Goal: Task Accomplishment & Management: Complete application form

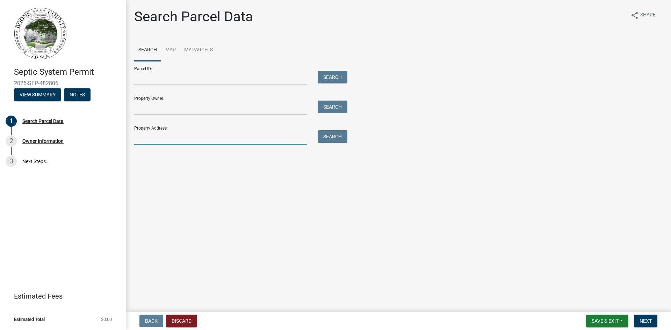
click at [153, 141] on input "Property Address:" at bounding box center [220, 137] width 173 height 14
type input "1619 331st Dr"
click at [334, 140] on button "Search" at bounding box center [333, 136] width 30 height 13
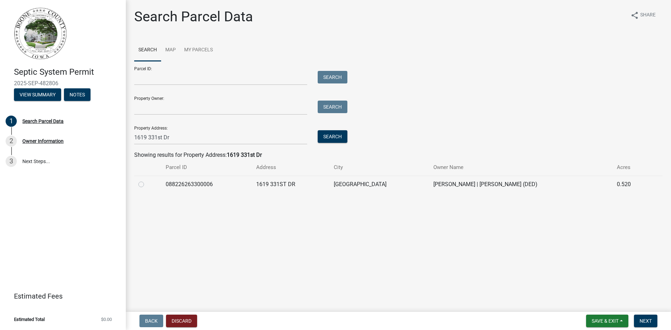
click at [147, 180] on label at bounding box center [147, 180] width 0 height 0
click at [147, 184] on input "radio" at bounding box center [149, 182] width 5 height 5
radio input "true"
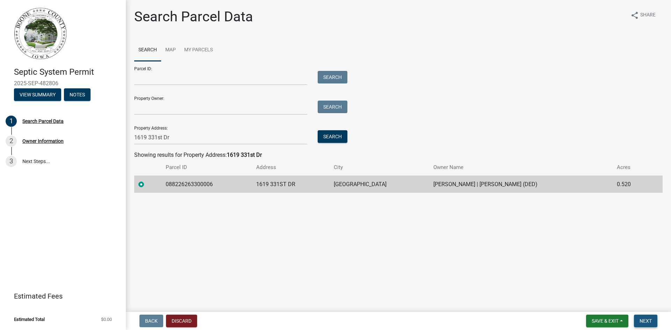
click at [650, 319] on span "Next" at bounding box center [646, 322] width 12 height 6
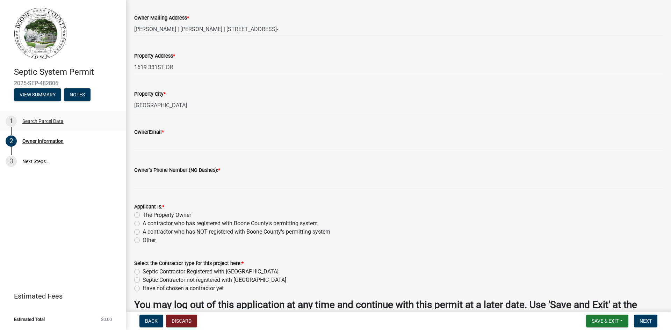
scroll to position [140, 0]
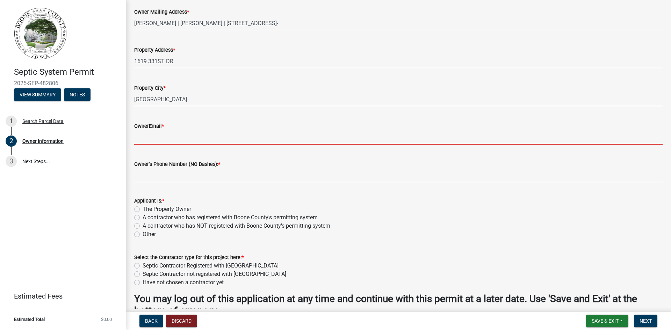
click at [145, 136] on input "OwnerEmail *" at bounding box center [398, 137] width 529 height 14
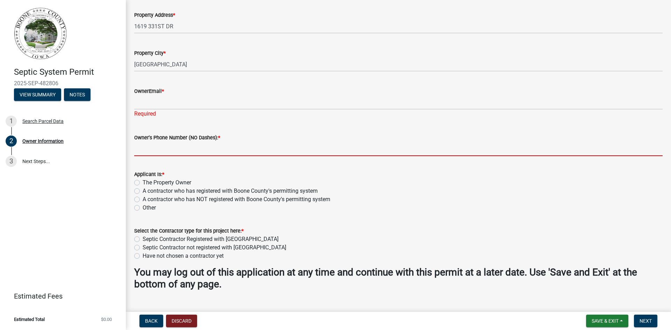
click at [160, 154] on input "Owner's Phone Number (NO Dashes): *" at bounding box center [398, 149] width 529 height 14
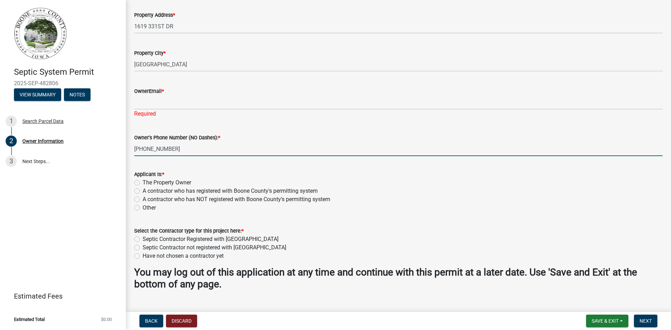
type input "515-681-4727"
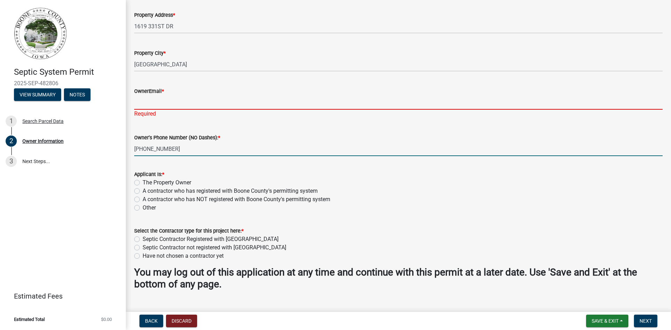
click at [166, 104] on input "OwnerEmail *" at bounding box center [398, 102] width 529 height 14
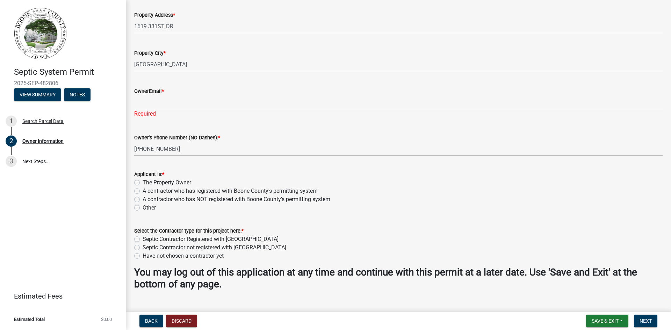
click at [143, 192] on label "A contractor who has registered with Boone County's permitting system" at bounding box center [230, 191] width 175 height 8
click at [143, 192] on input "A contractor who has registered with Boone County's permitting system" at bounding box center [145, 189] width 5 height 5
radio input "true"
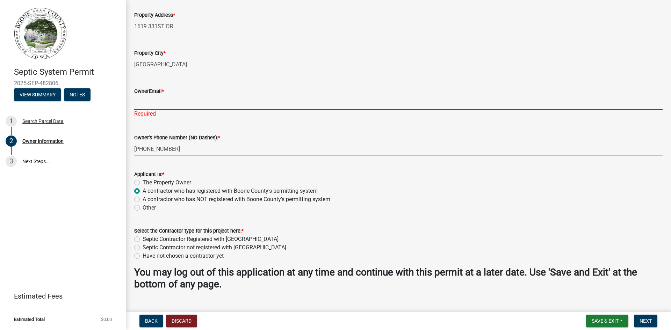
click at [171, 105] on input "OwnerEmail *" at bounding box center [398, 102] width 529 height 14
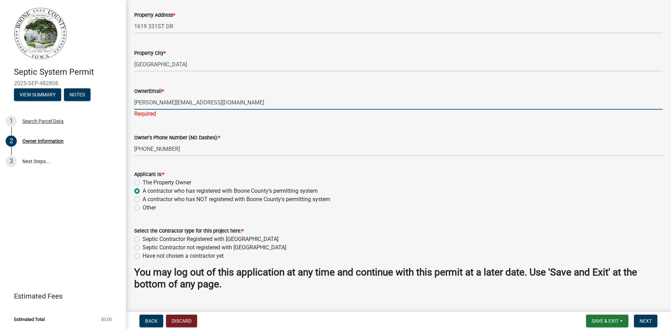
scroll to position [188, 0]
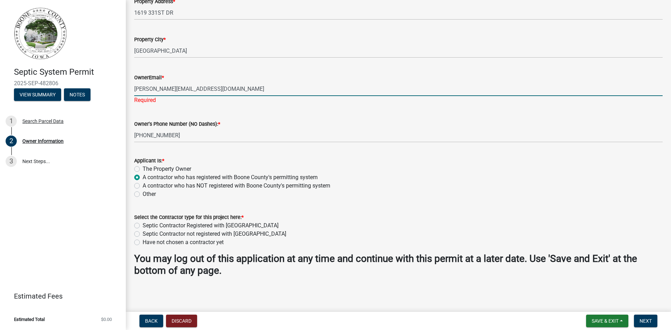
type input "tonya@iowawws.com"
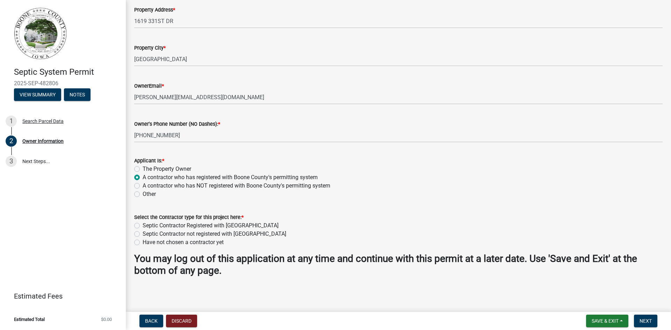
click at [143, 226] on label "Septic Contractor Registered with Boone County" at bounding box center [211, 226] width 136 height 8
click at [143, 226] on input "Septic Contractor Registered with Boone County" at bounding box center [145, 224] width 5 height 5
radio input "true"
click at [647, 321] on span "Next" at bounding box center [646, 322] width 12 height 6
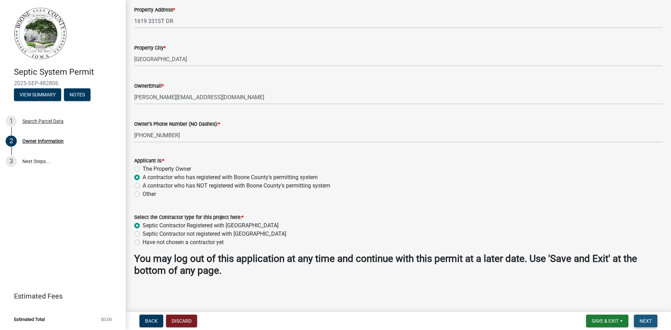
scroll to position [0, 0]
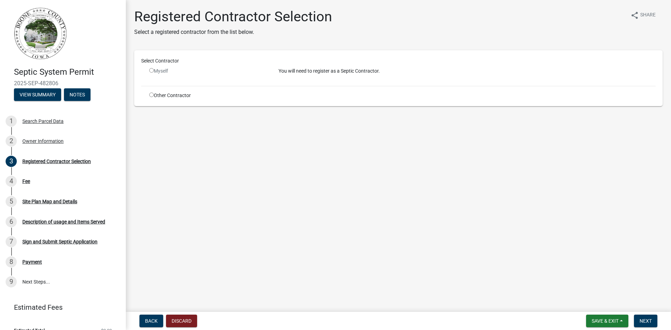
click at [150, 96] on input "radio" at bounding box center [151, 95] width 5 height 5
radio input "true"
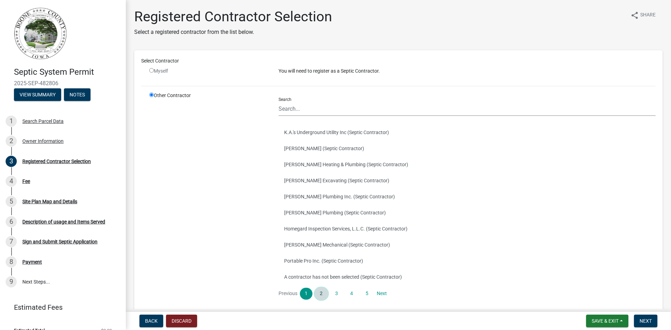
click at [321, 294] on link "2" at bounding box center [321, 294] width 13 height 12
click at [335, 294] on link "3" at bounding box center [336, 294] width 13 height 12
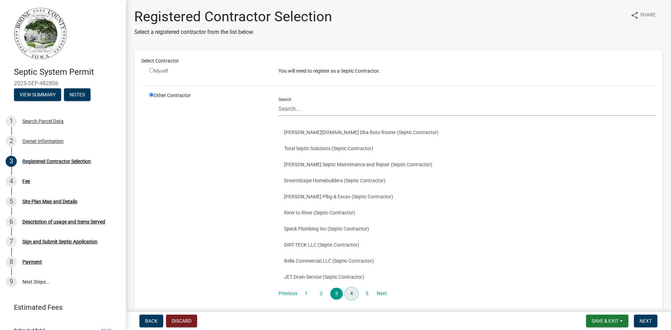
click at [349, 293] on link "4" at bounding box center [352, 294] width 13 height 12
click at [346, 258] on button "Iowa Water and Waste Systems (Septic Contractor)" at bounding box center [467, 261] width 377 height 16
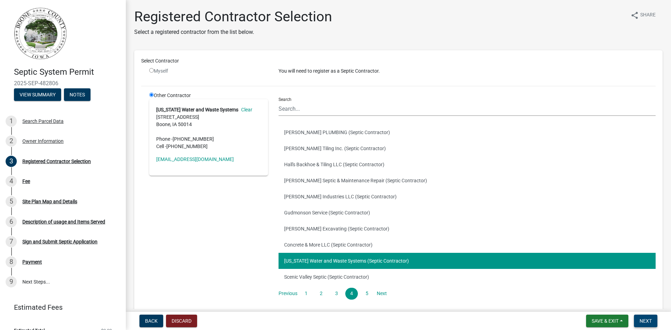
click at [650, 319] on span "Next" at bounding box center [646, 322] width 12 height 6
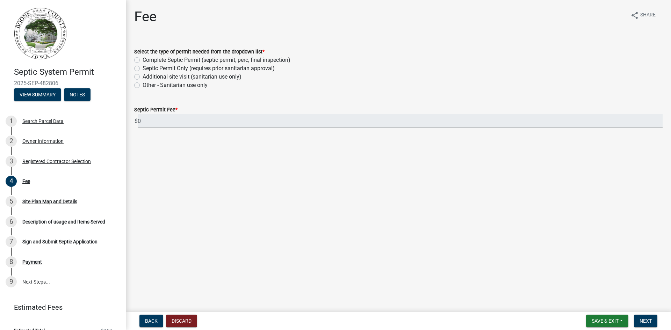
click at [143, 59] on label "Complete Septic Permit (septic permit, perc, final inspection)" at bounding box center [217, 60] width 148 height 8
click at [143, 59] on input "Complete Septic Permit (septic permit, perc, final inspection)" at bounding box center [145, 58] width 5 height 5
radio input "true"
click at [643, 319] on span "Next" at bounding box center [646, 322] width 12 height 6
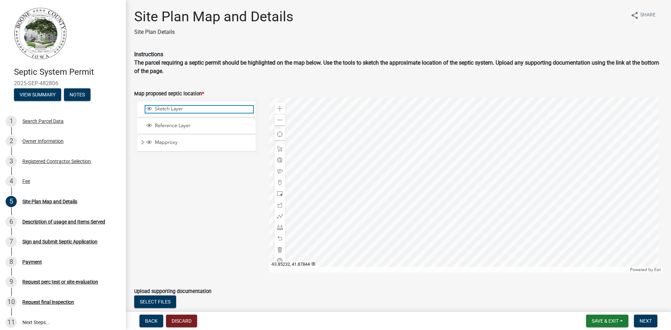
click at [173, 110] on span "Sketch Layer" at bounding box center [203, 109] width 100 height 6
click at [439, 142] on div at bounding box center [466, 185] width 394 height 175
click at [444, 149] on div at bounding box center [466, 185] width 394 height 175
click at [444, 146] on div at bounding box center [466, 185] width 394 height 175
click at [279, 193] on span at bounding box center [280, 194] width 6 height 6
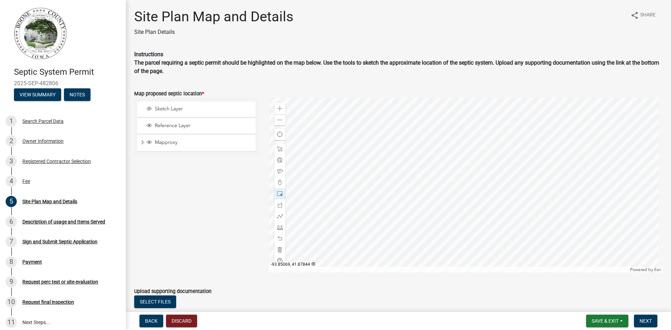
click at [470, 148] on div at bounding box center [466, 185] width 394 height 175
click at [454, 187] on div at bounding box center [466, 185] width 394 height 175
click at [279, 193] on span at bounding box center [280, 194] width 6 height 6
click at [455, 183] on div at bounding box center [466, 185] width 394 height 175
click at [451, 159] on div at bounding box center [466, 185] width 394 height 175
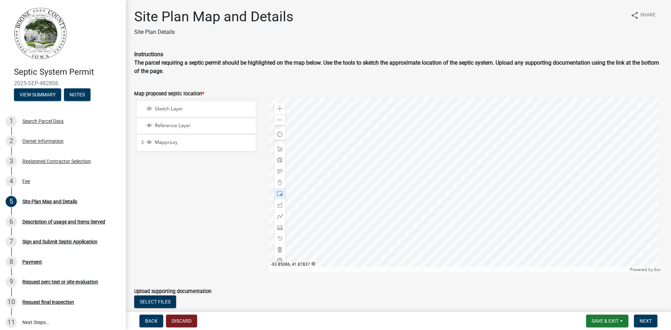
click at [451, 159] on div at bounding box center [466, 185] width 394 height 175
click at [174, 110] on span "Sketch Layer" at bounding box center [203, 109] width 100 height 6
click at [463, 158] on div at bounding box center [466, 185] width 394 height 175
click at [279, 249] on span at bounding box center [280, 250] width 6 height 6
click at [174, 110] on span "Sketch Layer" at bounding box center [203, 109] width 100 height 6
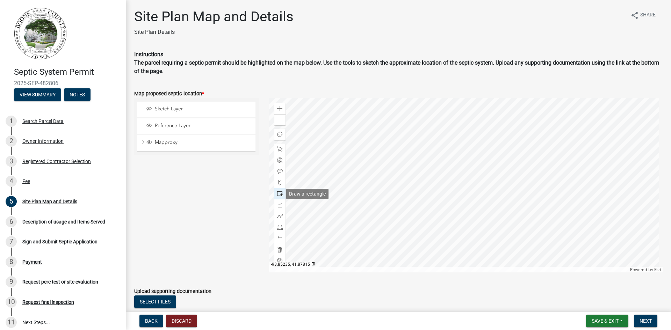
click at [278, 193] on span at bounding box center [280, 194] width 6 height 6
click at [455, 191] on div at bounding box center [466, 185] width 394 height 175
click at [157, 124] on span "Reference Layer" at bounding box center [203, 126] width 100 height 6
click at [449, 166] on div at bounding box center [466, 185] width 394 height 175
click at [158, 110] on span "Sketch Layer" at bounding box center [203, 109] width 100 height 6
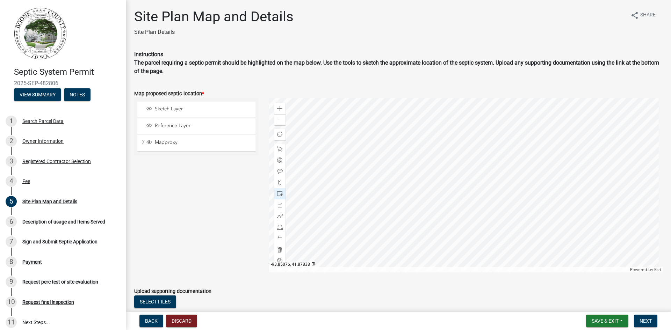
click at [462, 157] on div at bounding box center [466, 185] width 394 height 175
click at [277, 249] on span at bounding box center [280, 250] width 6 height 6
click at [278, 150] on span at bounding box center [280, 150] width 6 height 6
click at [441, 146] on div at bounding box center [466, 185] width 394 height 175
click at [279, 149] on span at bounding box center [280, 150] width 6 height 6
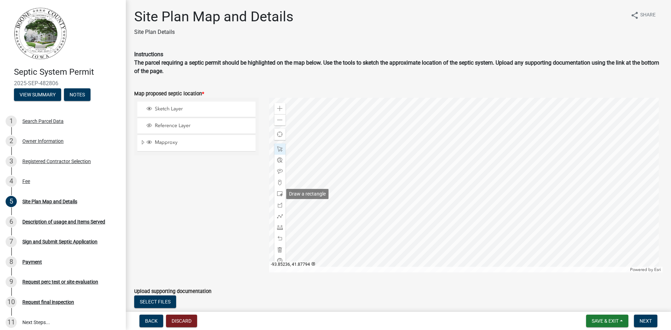
drag, startPoint x: 278, startPoint y: 193, endPoint x: 289, endPoint y: 191, distance: 10.4
click at [279, 192] on span at bounding box center [280, 194] width 6 height 6
click at [455, 185] on div at bounding box center [466, 185] width 394 height 175
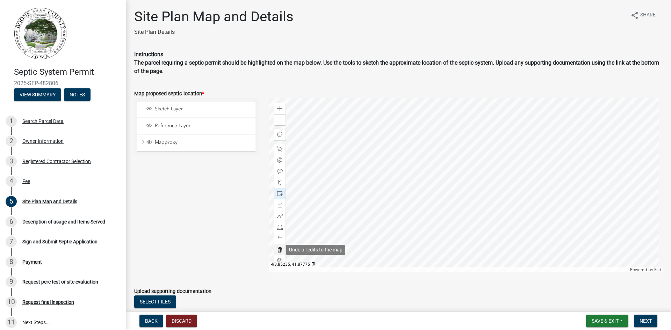
click at [280, 250] on span at bounding box center [280, 250] width 6 height 6
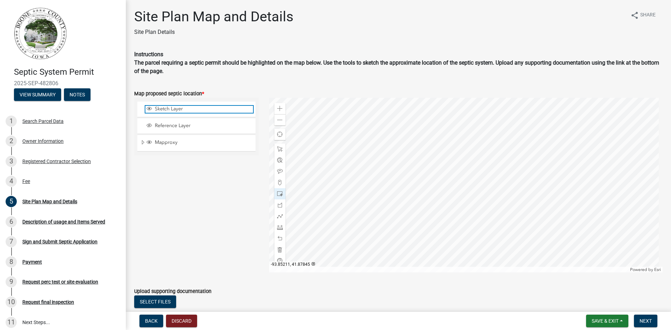
click at [170, 109] on span "Sketch Layer" at bounding box center [203, 109] width 100 height 6
click at [276, 146] on div at bounding box center [280, 149] width 11 height 11
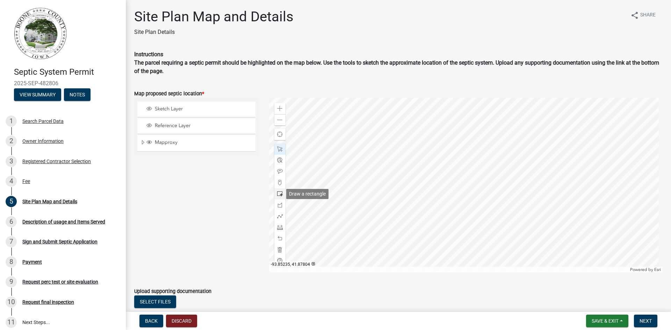
click at [278, 192] on span at bounding box center [280, 194] width 6 height 6
click at [455, 189] on div at bounding box center [466, 185] width 394 height 175
click at [451, 146] on div at bounding box center [466, 185] width 394 height 175
click at [455, 190] on div at bounding box center [466, 185] width 394 height 175
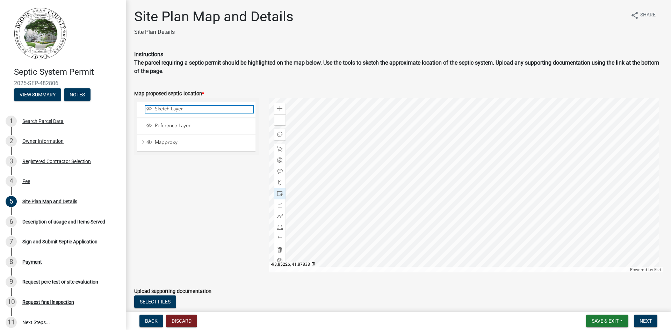
click at [172, 107] on span "Sketch Layer" at bounding box center [203, 109] width 100 height 6
click at [650, 319] on span "Next" at bounding box center [646, 322] width 12 height 6
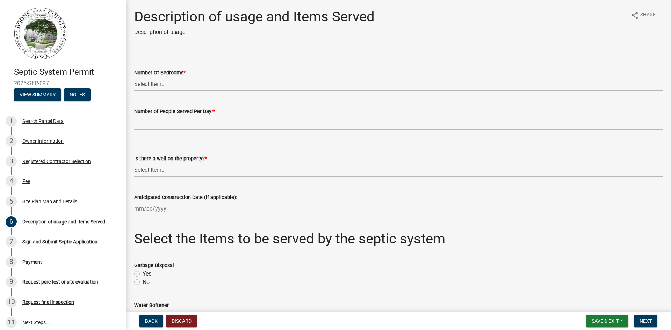
click at [190, 82] on select "Select Item... 0 1 2 3 4 5 6 7 8 9 10" at bounding box center [398, 84] width 529 height 14
click at [134, 77] on select "Select Item... 0 1 2 3 4 5 6 7 8 9 10" at bounding box center [398, 84] width 529 height 14
select select "29b41b0a-4234-4748-bbab-b2f0c7198ac4"
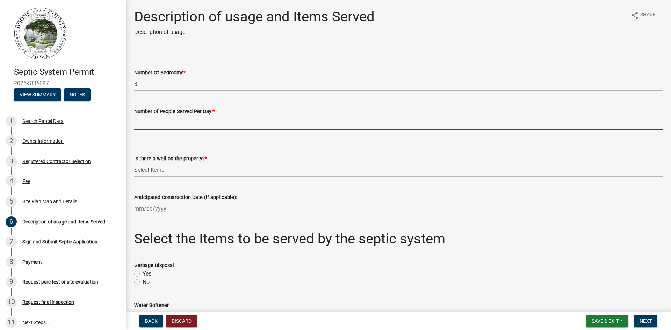
click at [157, 123] on input "text" at bounding box center [398, 123] width 529 height 14
type input "2"
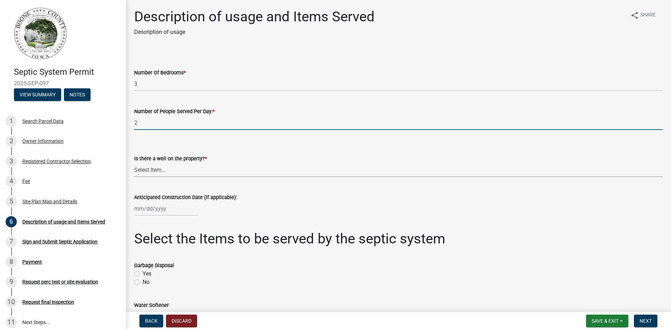
click at [147, 172] on select "Select Item... Yes No" at bounding box center [398, 170] width 529 height 14
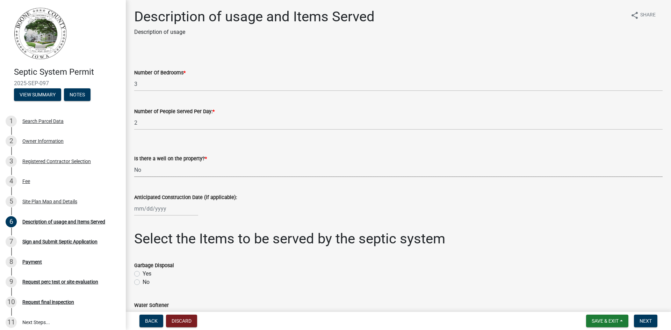
click at [134, 163] on select "Select Item... Yes No" at bounding box center [398, 170] width 529 height 14
select select "d1f81dfd-708c-491f-882e-316c6693023f"
click at [134, 206] on div "Anticipated Construction Date (if applicable):" at bounding box center [398, 200] width 539 height 33
click at [134, 208] on div at bounding box center [166, 209] width 64 height 14
select select "9"
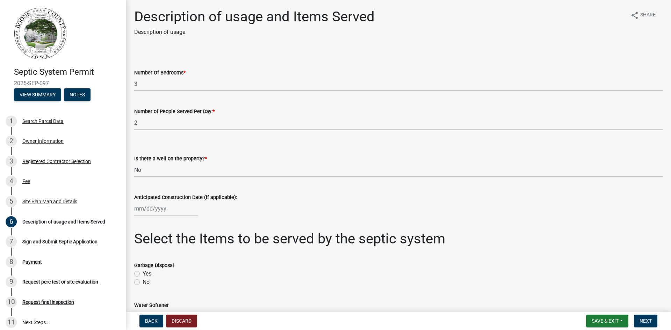
select select "2025"
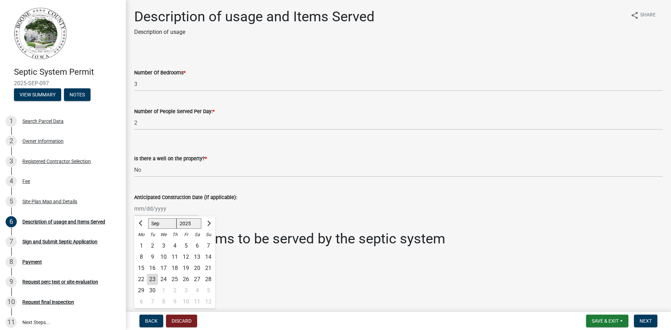
click at [152, 291] on div "30" at bounding box center [152, 290] width 11 height 11
type input "09/30/2025"
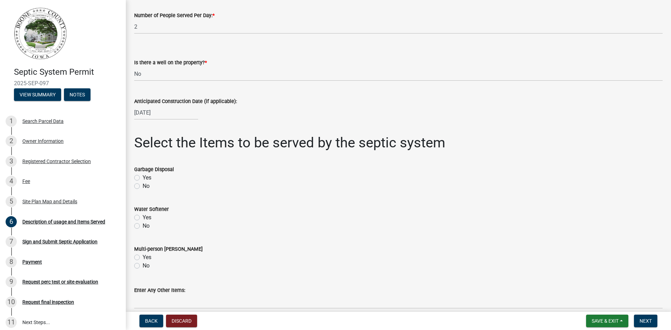
scroll to position [140, 0]
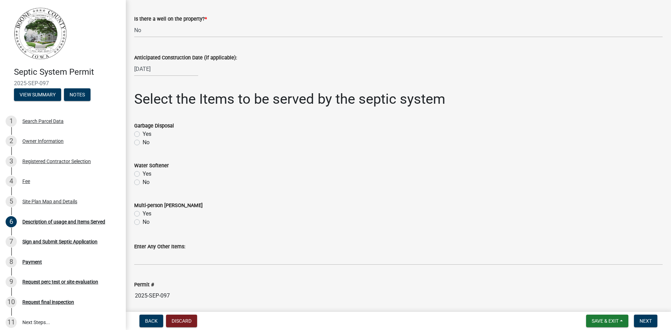
click at [143, 142] on label "No" at bounding box center [146, 142] width 7 height 8
click at [143, 142] on input "No" at bounding box center [145, 140] width 5 height 5
radio input "true"
click at [143, 183] on label "No" at bounding box center [146, 182] width 7 height 8
click at [143, 183] on input "No" at bounding box center [145, 180] width 5 height 5
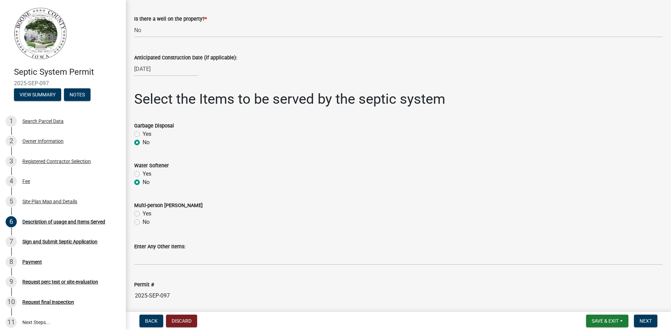
radio input "true"
click at [143, 221] on label "No" at bounding box center [146, 222] width 7 height 8
click at [143, 221] on input "No" at bounding box center [145, 220] width 5 height 5
radio input "true"
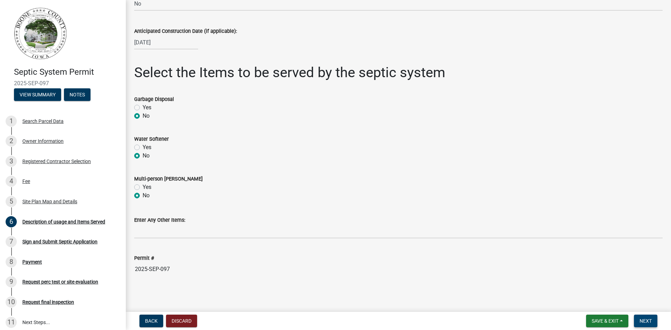
click at [652, 321] on span "Next" at bounding box center [646, 322] width 12 height 6
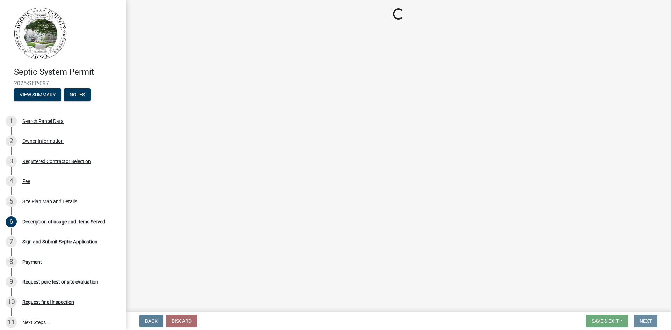
scroll to position [0, 0]
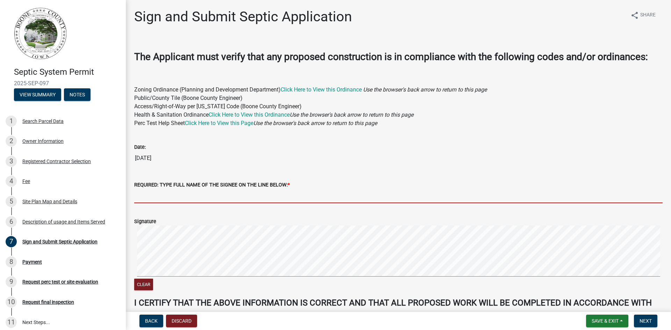
click at [137, 197] on input "REQUIRED: TYPE FULL NAME OF THE SIGNEE ON THE LINE BELOW: *" at bounding box center [398, 196] width 529 height 14
type input "[PERSON_NAME]"
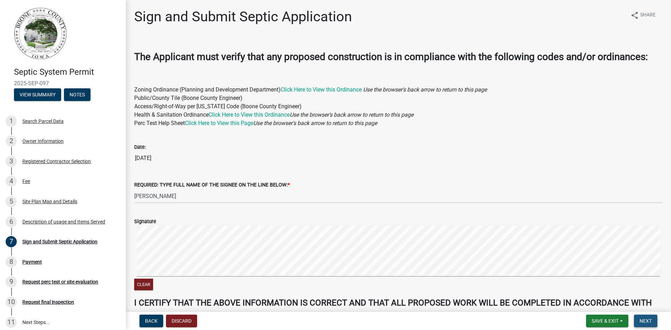
click at [646, 320] on span "Next" at bounding box center [646, 322] width 12 height 6
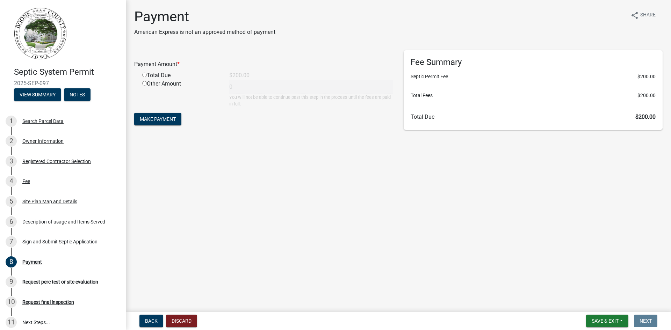
click at [142, 76] on input "radio" at bounding box center [144, 75] width 5 height 5
radio input "true"
type input "200"
click at [157, 116] on span "Make Payment" at bounding box center [158, 119] width 36 height 6
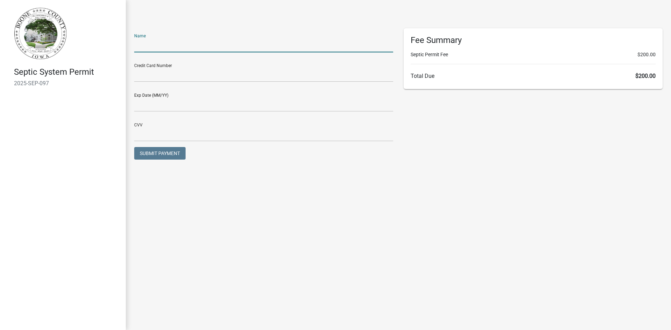
click at [173, 43] on input "text" at bounding box center [263, 45] width 259 height 14
type input "[PERSON_NAME]"
click at [164, 74] on input "text" at bounding box center [263, 75] width 259 height 14
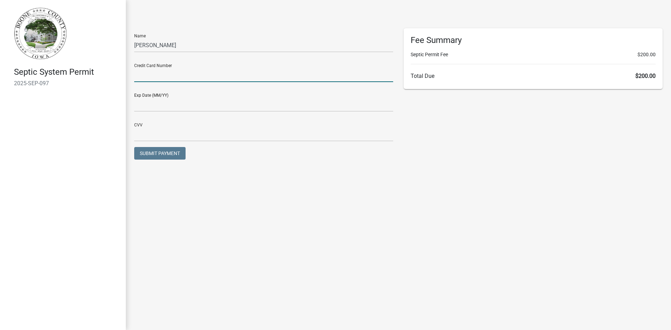
type input "[CREDIT_CARD_NUMBER]"
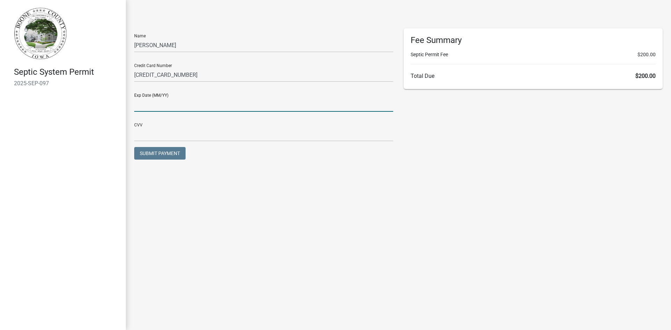
type input "10/27"
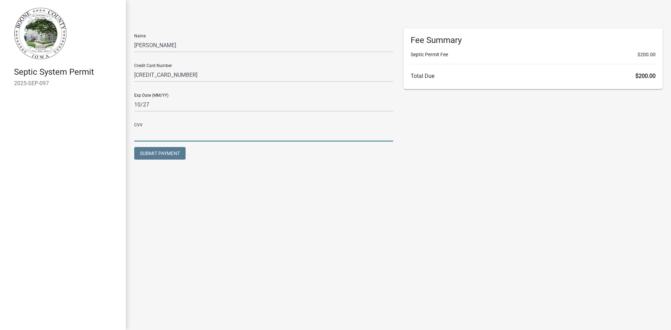
type input "271"
click at [162, 152] on span "Submit Payment" at bounding box center [160, 154] width 40 height 6
